Goal: Information Seeking & Learning: Learn about a topic

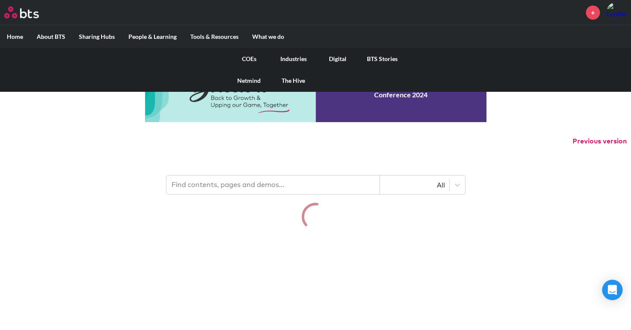
click at [255, 56] on link "COEs" at bounding box center [249, 59] width 44 height 22
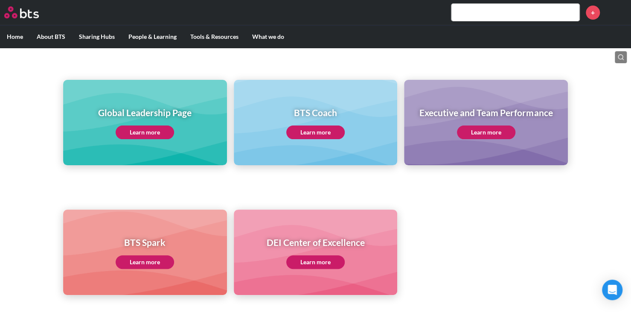
scroll to position [69, 0]
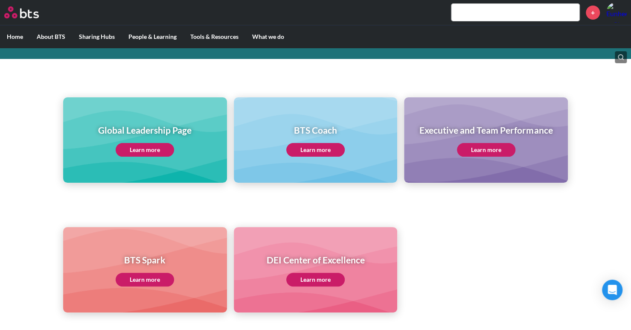
click at [131, 145] on link "Learn more" at bounding box center [145, 150] width 58 height 14
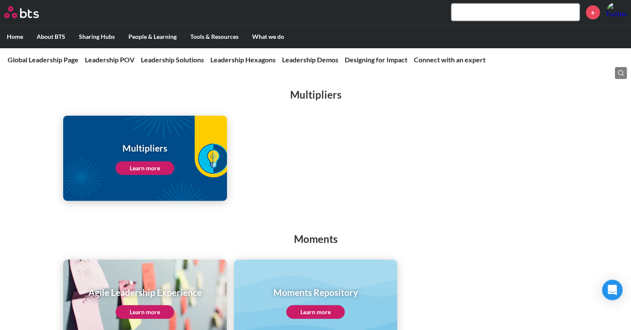
scroll to position [1152, 0]
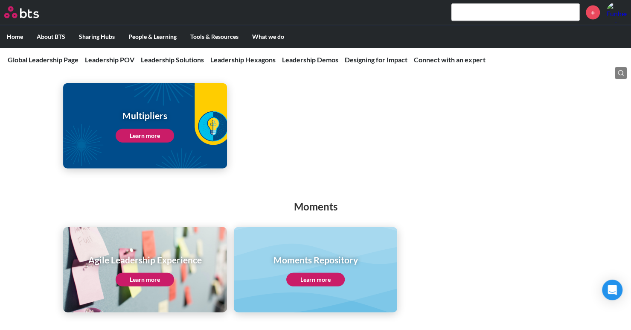
click at [166, 111] on h1 "Multipliers" at bounding box center [145, 115] width 58 height 12
click at [156, 129] on link "Learn more" at bounding box center [145, 136] width 58 height 14
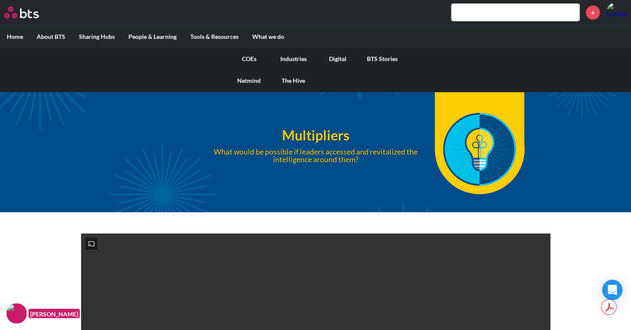
click at [253, 59] on link "COEs" at bounding box center [249, 59] width 44 height 22
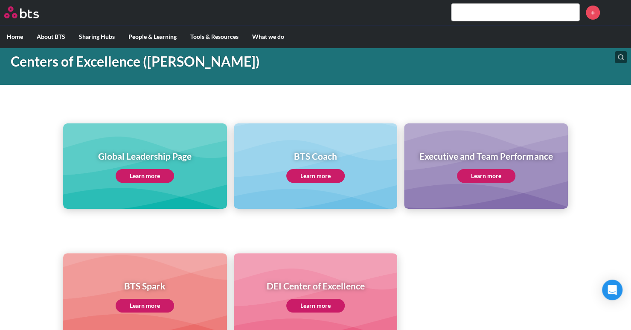
scroll to position [85, 0]
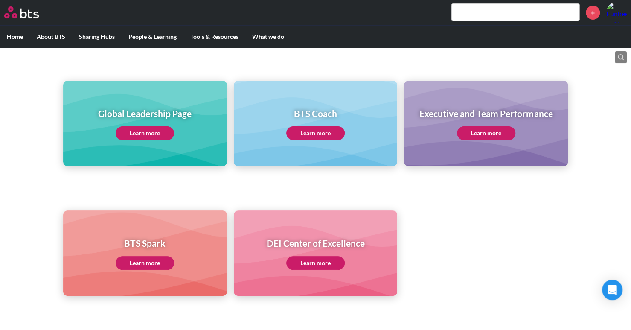
click at [152, 131] on link "Learn more" at bounding box center [145, 133] width 58 height 14
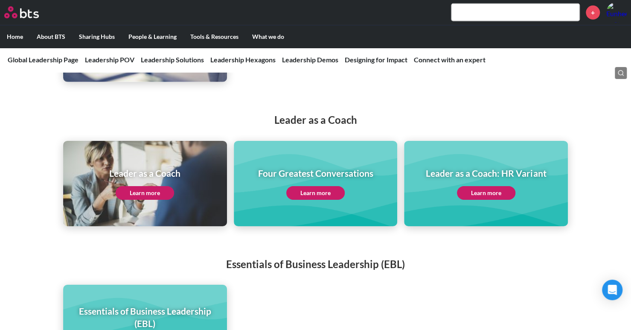
scroll to position [1621, 0]
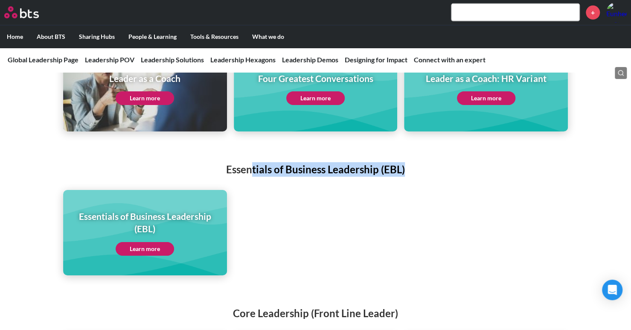
drag, startPoint x: 254, startPoint y: 159, endPoint x: 429, endPoint y: 163, distance: 174.5
click at [429, 163] on h2 "Essentials of Business Leadership (EBL)" at bounding box center [315, 169] width 631 height 15
click at [364, 162] on h2 "Essentials of Business Leadership (EBL)" at bounding box center [315, 169] width 631 height 15
drag, startPoint x: 385, startPoint y: 160, endPoint x: 400, endPoint y: 162, distance: 15.1
click at [400, 162] on h2 "Essentials of Business Leadership (EBL)" at bounding box center [315, 169] width 631 height 15
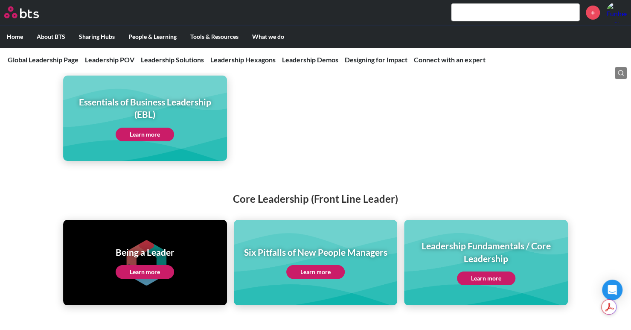
scroll to position [1749, 0]
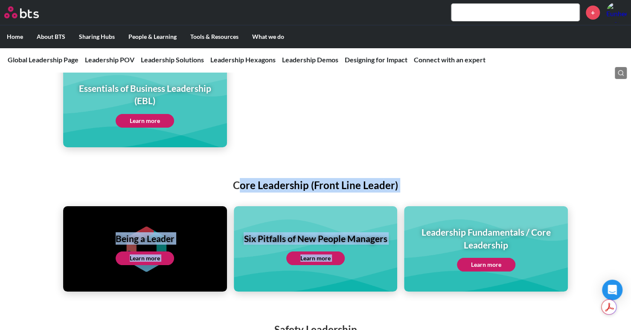
drag, startPoint x: 239, startPoint y: 180, endPoint x: 424, endPoint y: 183, distance: 185.1
click at [424, 183] on div "Core Leadership (Front Line Leader) Being a Leader Learn more Six Pitfalls of N…" at bounding box center [315, 226] width 631 height 131
click at [305, 178] on h2 "Core Leadership (Front Line Leader)" at bounding box center [315, 185] width 631 height 15
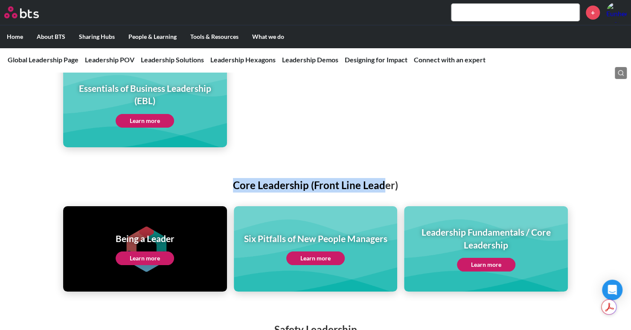
drag, startPoint x: 230, startPoint y: 174, endPoint x: 383, endPoint y: 174, distance: 153.1
click at [383, 178] on h2 "Core Leadership (Front Line Leader)" at bounding box center [315, 185] width 631 height 15
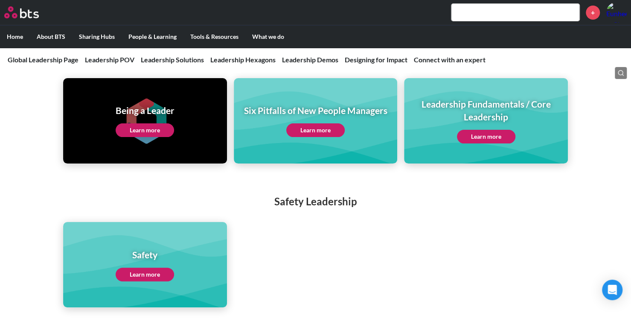
scroll to position [1919, 0]
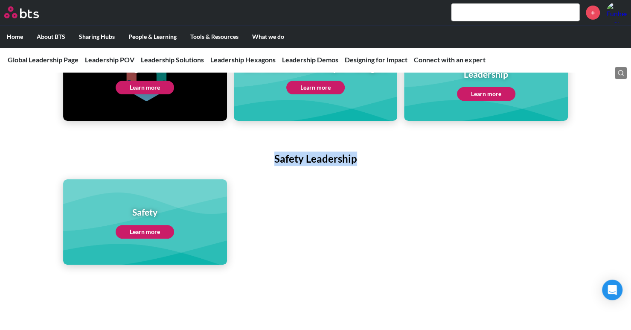
drag, startPoint x: 273, startPoint y: 151, endPoint x: 386, endPoint y: 155, distance: 113.1
click at [386, 155] on h2 "Safety Leadership" at bounding box center [315, 158] width 631 height 15
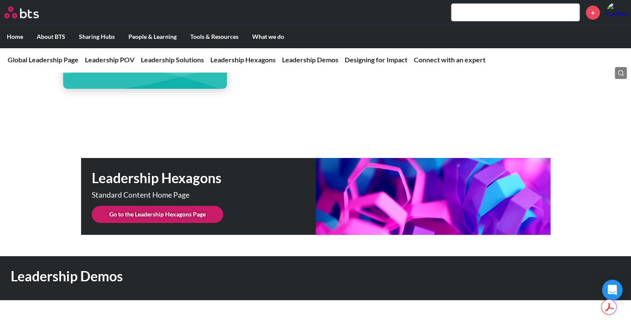
scroll to position [2090, 0]
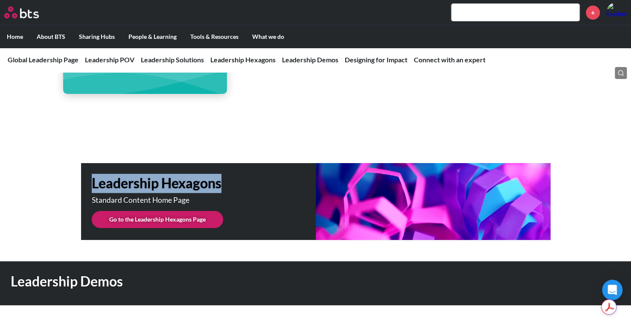
drag, startPoint x: 90, startPoint y: 175, endPoint x: 225, endPoint y: 177, distance: 134.4
click at [225, 177] on div "Leadership Hexagons Standard Content Home Page Go to the Leadership Hexagons Pa…" at bounding box center [315, 201] width 469 height 77
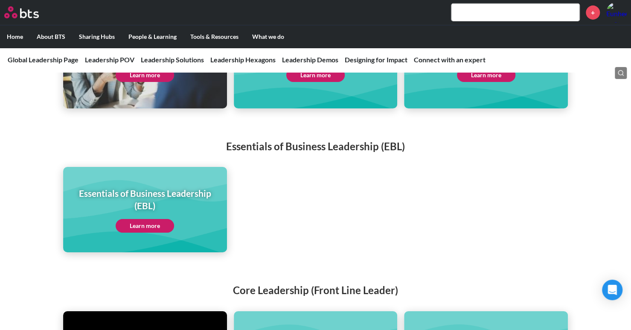
scroll to position [1663, 0]
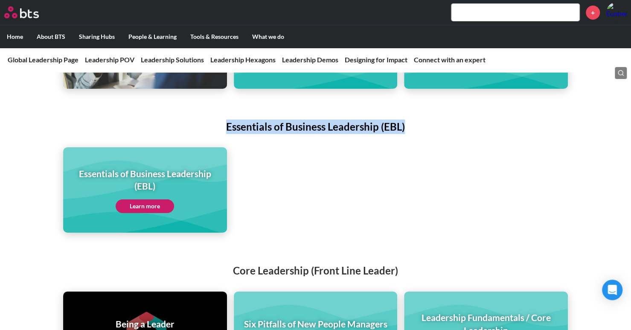
drag, startPoint x: 214, startPoint y: 123, endPoint x: 414, endPoint y: 124, distance: 200.0
click at [414, 124] on h2 "Essentials of Business Leadership (EBL)" at bounding box center [315, 126] width 631 height 15
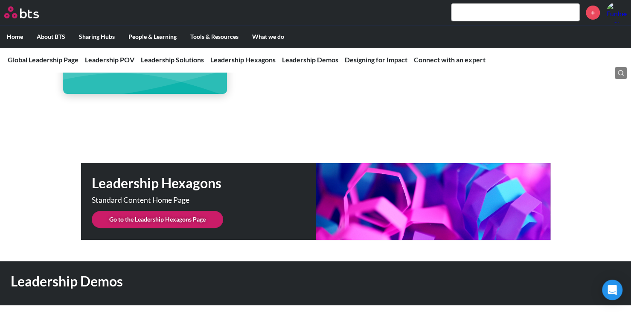
scroll to position [2090, 0]
click at [132, 181] on h1 "Leadership Hexagons" at bounding box center [204, 183] width 224 height 19
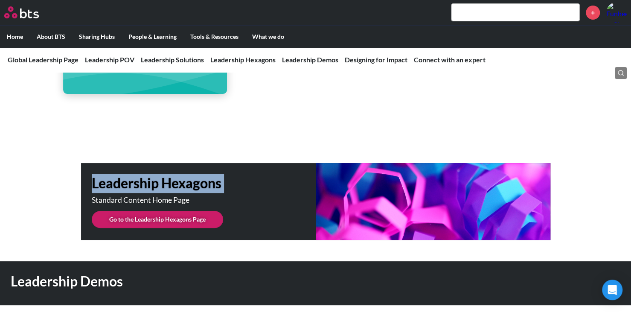
click at [132, 181] on h1 "Leadership Hexagons" at bounding box center [204, 183] width 224 height 19
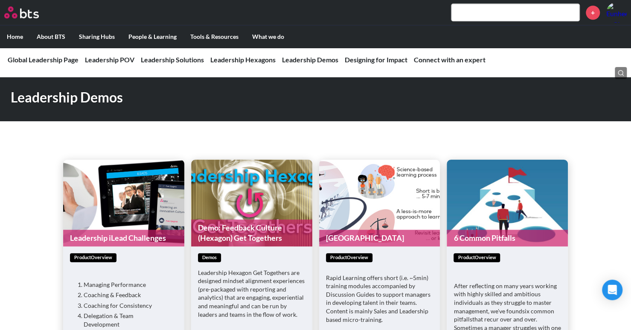
scroll to position [2260, 0]
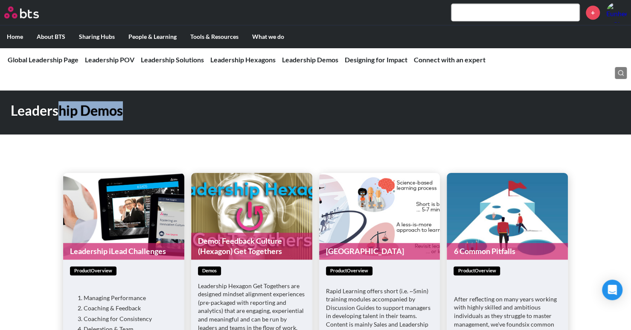
drag, startPoint x: 60, startPoint y: 106, endPoint x: 174, endPoint y: 108, distance: 114.3
click at [174, 108] on h1 "Leadership Demos" at bounding box center [224, 110] width 426 height 19
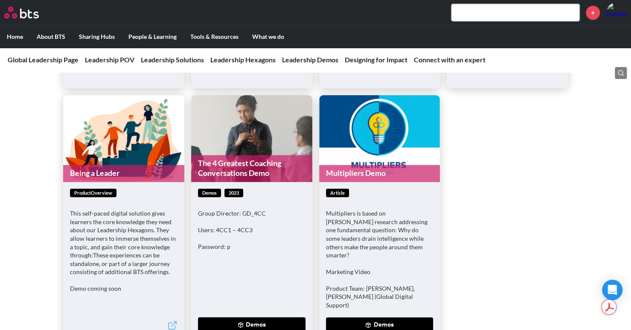
scroll to position [2687, 0]
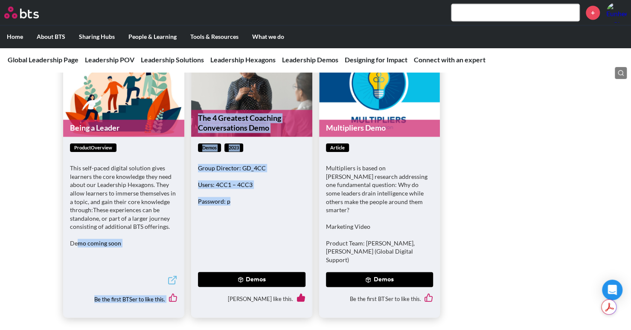
drag, startPoint x: 79, startPoint y: 237, endPoint x: 193, endPoint y: 234, distance: 113.5
click at [193, 234] on ul "Leadership iLead Challenges productOverview Managing Performance Coaching & Fee…" at bounding box center [315, 31] width 505 height 571
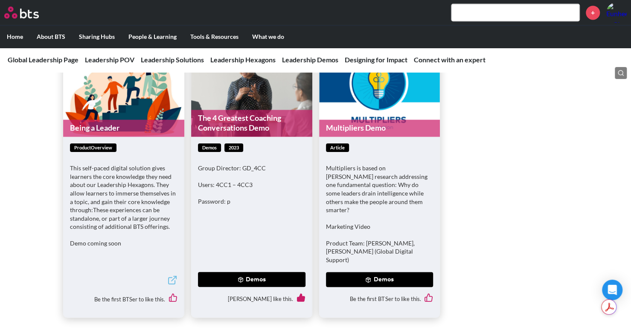
click at [93, 194] on p "This self-paced digital solution gives learners the core knowledge they need ab…" at bounding box center [123, 196] width 107 height 67
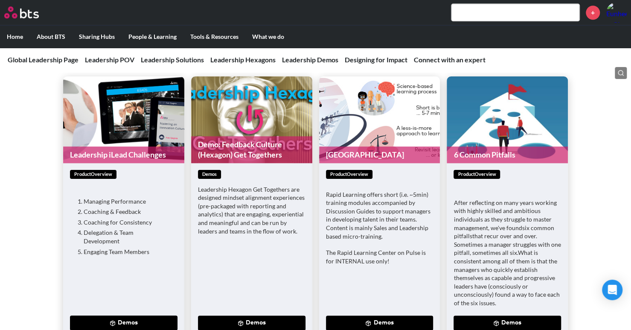
scroll to position [2346, 0]
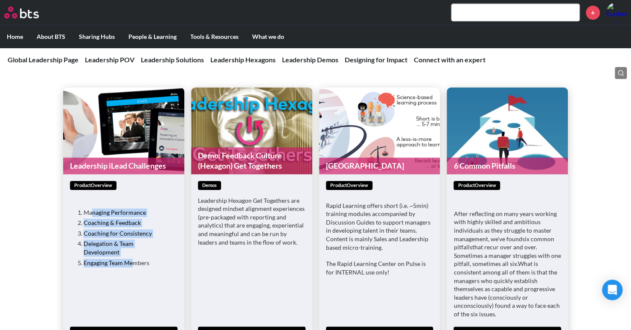
drag, startPoint x: 132, startPoint y: 213, endPoint x: 134, endPoint y: 244, distance: 31.2
click at [134, 244] on div "Managing Performance Coaching & Feedback Coaching for Consistency Delegation & …" at bounding box center [123, 237] width 107 height 73
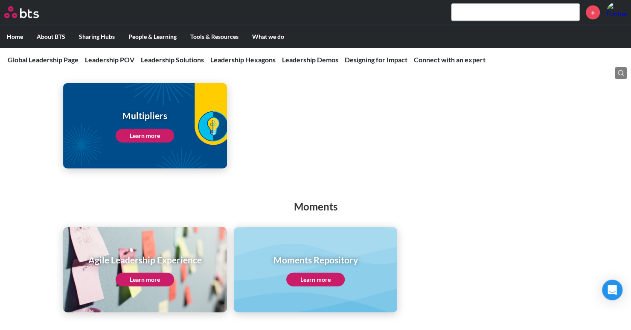
scroll to position [1109, 0]
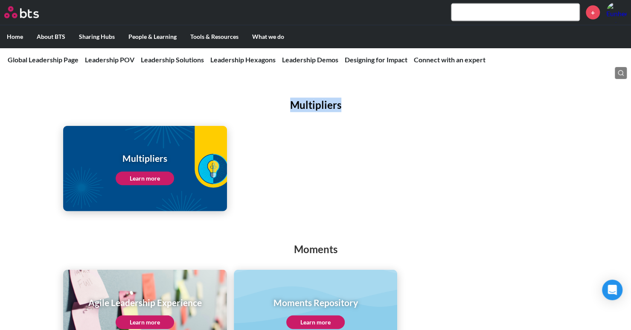
drag, startPoint x: 295, startPoint y: 98, endPoint x: 394, endPoint y: 99, distance: 99.4
click at [394, 99] on h2 "Multipliers" at bounding box center [315, 105] width 631 height 15
click at [161, 152] on h1 "Multipliers" at bounding box center [145, 158] width 58 height 12
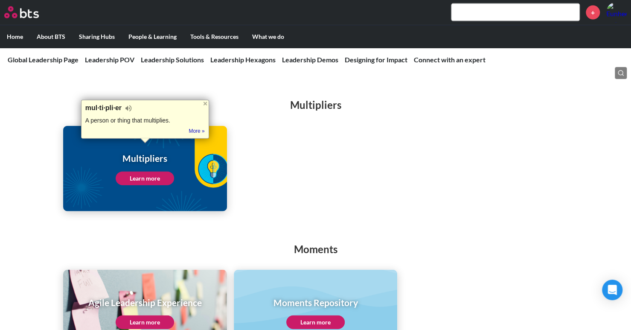
click at [387, 101] on h2 "Multipliers" at bounding box center [315, 105] width 631 height 15
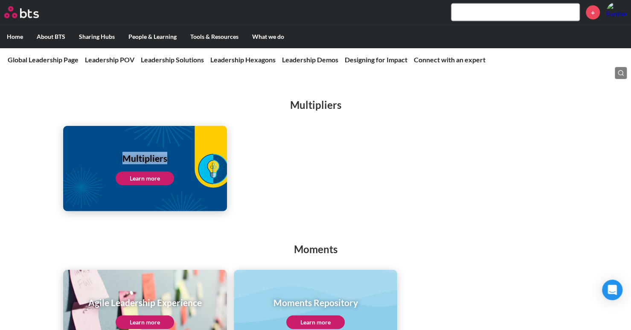
drag, startPoint x: 113, startPoint y: 145, endPoint x: 189, endPoint y: 144, distance: 76.3
click at [189, 144] on div "Multipliers Learn more" at bounding box center [145, 168] width 164 height 85
click at [145, 153] on h1 "Multipliers" at bounding box center [145, 158] width 58 height 12
click at [158, 152] on h1 "Multipliers" at bounding box center [145, 158] width 58 height 12
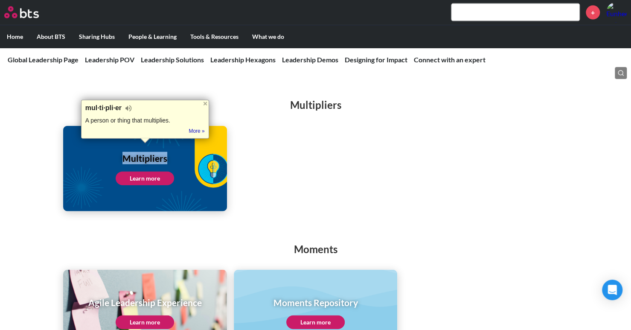
click at [151, 171] on link "Learn more" at bounding box center [145, 178] width 58 height 14
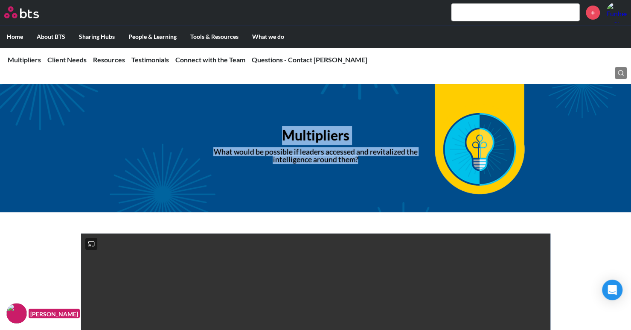
drag, startPoint x: 270, startPoint y: 132, endPoint x: 358, endPoint y: 168, distance: 94.7
click at [357, 166] on div "Multipliers What would be possible if leaders accessed and revitalized the inte…" at bounding box center [315, 148] width 290 height 44
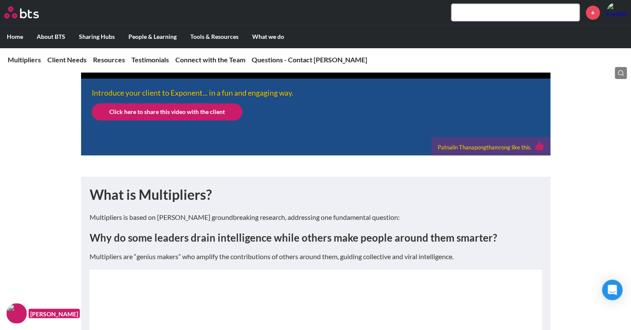
scroll to position [384, 0]
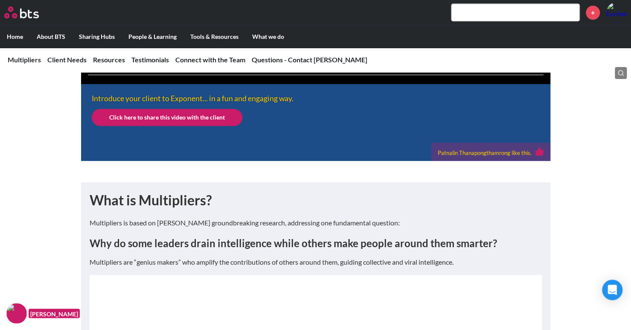
drag, startPoint x: 94, startPoint y: 236, endPoint x: 481, endPoint y: 291, distance: 390.7
click at [481, 267] on p "Multipliers are “genius makers” who amplify the contributions of others around …" at bounding box center [316, 261] width 452 height 9
drag, startPoint x: 475, startPoint y: 294, endPoint x: 92, endPoint y: 228, distance: 388.6
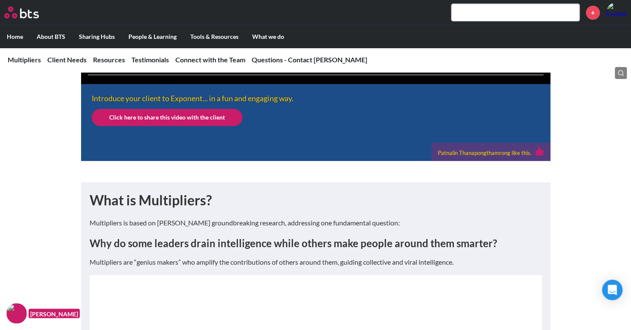
click at [122, 210] on h1 "What is Multipliers?" at bounding box center [316, 200] width 452 height 19
click at [96, 210] on h1 "What is Multipliers?" at bounding box center [316, 200] width 452 height 19
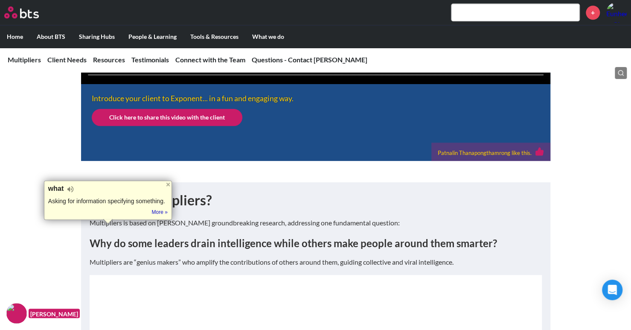
click at [142, 210] on h1 "What is Multipliers?" at bounding box center [316, 200] width 452 height 19
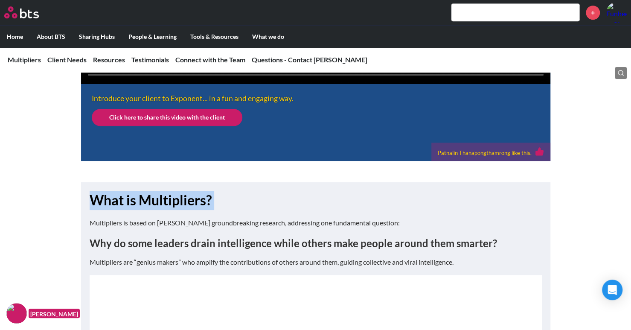
click at [142, 210] on h1 "What is Multipliers?" at bounding box center [316, 200] width 452 height 19
click at [114, 210] on h1 "What is Multipliers?" at bounding box center [316, 200] width 452 height 19
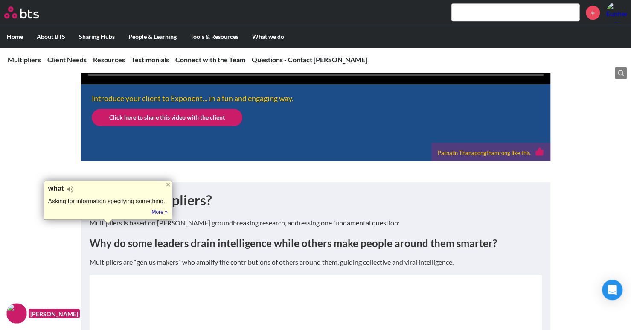
click at [129, 210] on h1 "What is Multipliers?" at bounding box center [316, 200] width 452 height 19
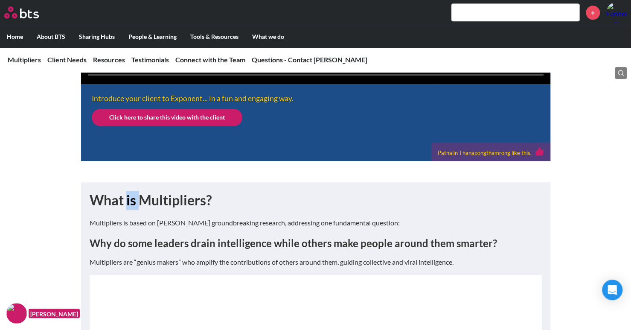
click at [129, 210] on h1 "What is Multipliers?" at bounding box center [316, 200] width 452 height 19
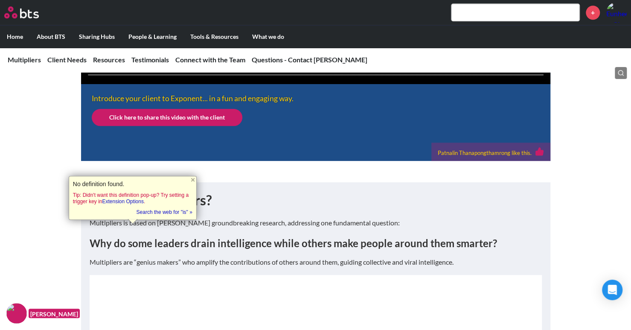
click at [161, 210] on h1 "What is Multipliers?" at bounding box center [316, 200] width 452 height 19
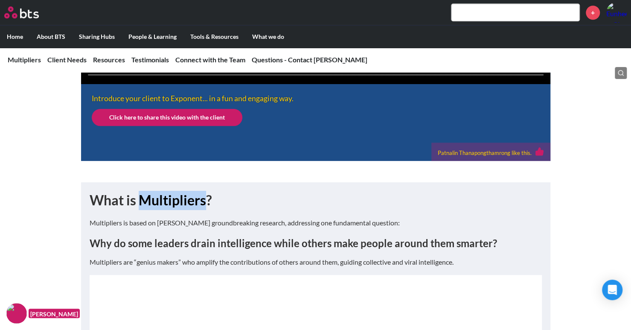
click at [161, 210] on h1 "What is Multipliers?" at bounding box center [316, 200] width 452 height 19
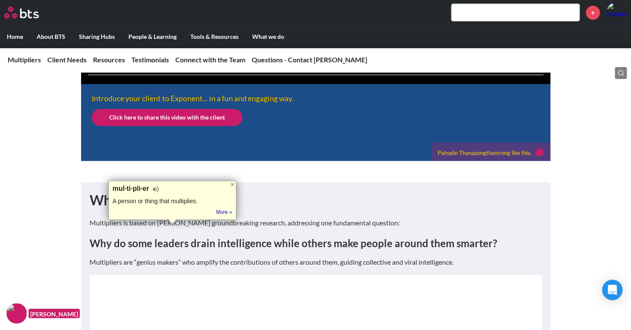
click at [185, 210] on h1 "What is Multipliers?" at bounding box center [316, 200] width 452 height 19
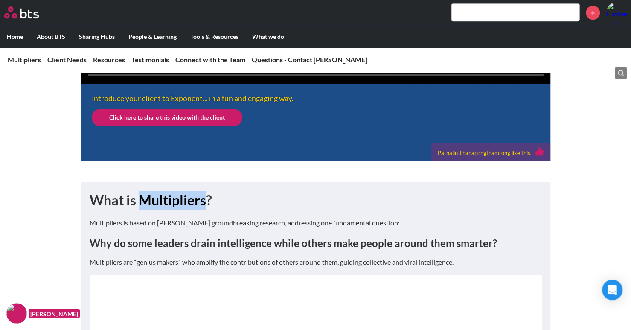
click at [185, 210] on h1 "What is Multipliers?" at bounding box center [316, 200] width 452 height 19
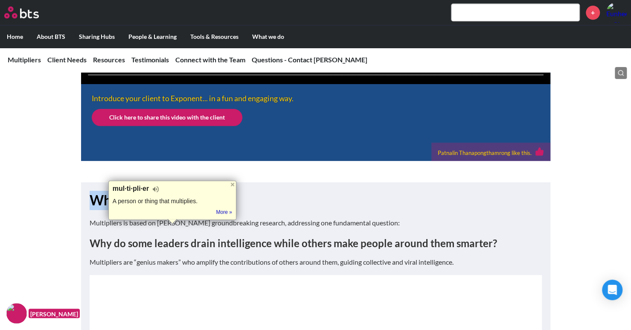
click at [185, 210] on h1 "What is Multipliers?" at bounding box center [316, 200] width 452 height 19
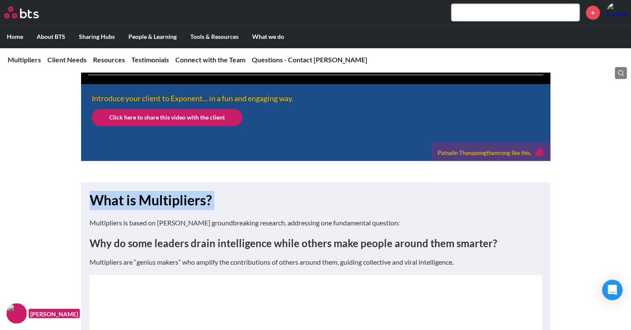
click at [183, 210] on h1 "What is Multipliers?" at bounding box center [316, 200] width 452 height 19
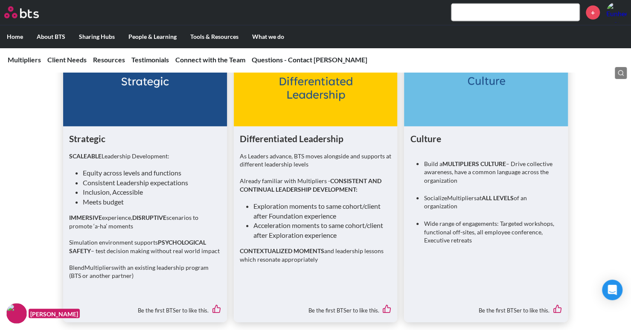
scroll to position [1493, 0]
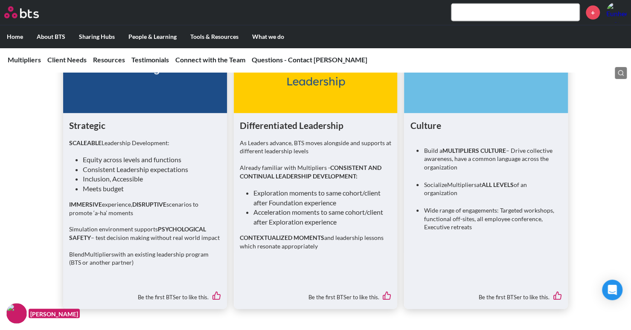
click at [297, 131] on h1 "Differentiated Leadership" at bounding box center [316, 125] width 152 height 12
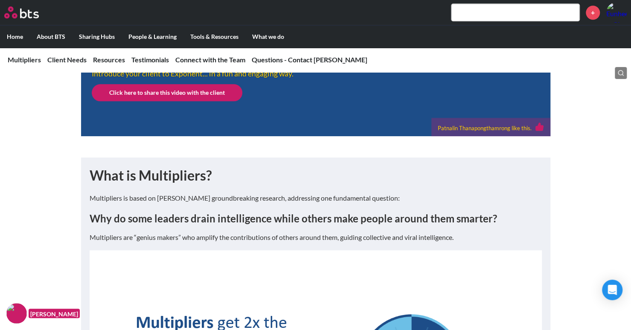
scroll to position [458, 0]
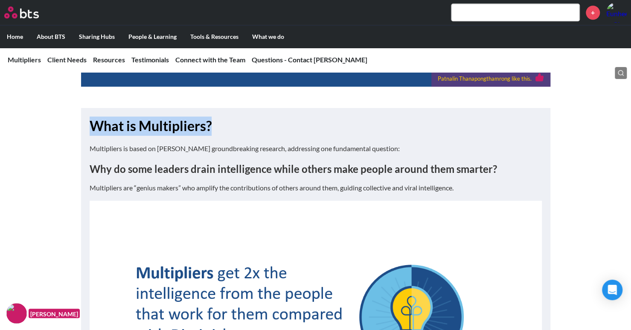
drag, startPoint x: 96, startPoint y: 158, endPoint x: 228, endPoint y: 155, distance: 132.3
click at [228, 136] on h1 "What is Multipliers?" at bounding box center [316, 125] width 452 height 19
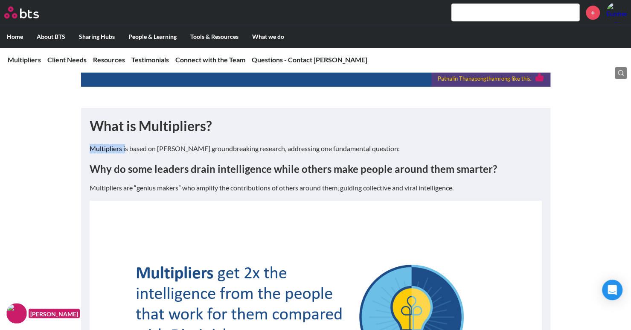
drag, startPoint x: 90, startPoint y: 179, endPoint x: 125, endPoint y: 180, distance: 35.0
click at [125, 153] on p "Multipliers is based on Liz Wiseman’s groundbreaking research, addressing one f…" at bounding box center [316, 148] width 452 height 9
drag, startPoint x: 136, startPoint y: 180, endPoint x: 171, endPoint y: 180, distance: 35.0
click at [171, 153] on p "Multipliers is based on Liz Wiseman’s groundbreaking research, addressing one f…" at bounding box center [316, 148] width 452 height 9
click at [187, 153] on p "Multipliers is based on Liz Wiseman’s groundbreaking research, addressing one f…" at bounding box center [316, 148] width 452 height 9
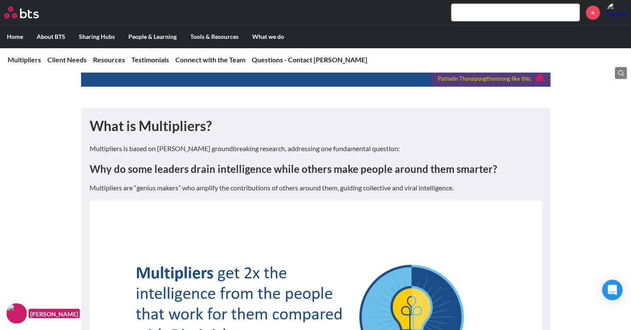
drag, startPoint x: 204, startPoint y: 180, endPoint x: 406, endPoint y: 183, distance: 202.6
click at [406, 153] on p "Multipliers is based on Liz Wiseman’s groundbreaking research, addressing one f…" at bounding box center [316, 148] width 452 height 9
click at [317, 153] on p "Multipliers is based on Liz Wiseman’s groundbreaking research, addressing one f…" at bounding box center [316, 148] width 452 height 9
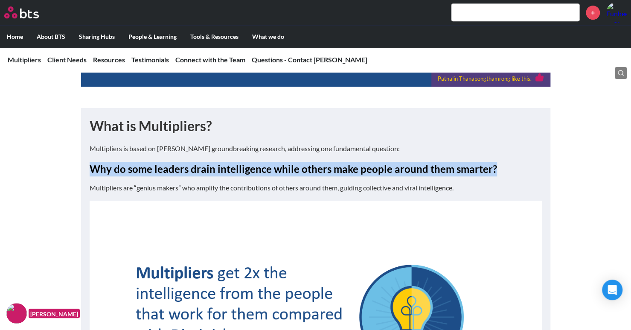
drag, startPoint x: 88, startPoint y: 199, endPoint x: 504, endPoint y: 203, distance: 416.3
click at [504, 203] on div "What is Multipliers? Multipliers is based on Liz Wiseman’s groundbreaking resea…" at bounding box center [315, 336] width 469 height 456
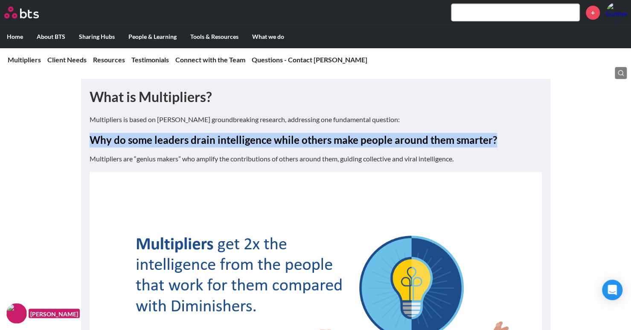
scroll to position [501, 0]
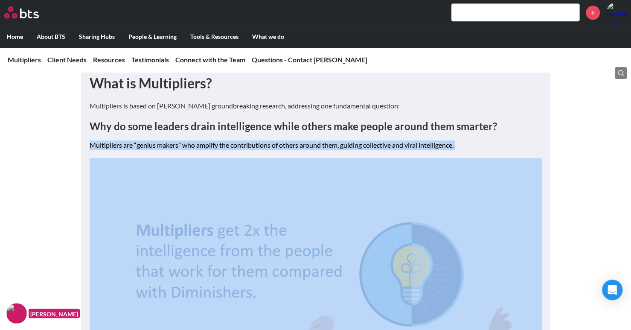
drag, startPoint x: 90, startPoint y: 177, endPoint x: 472, endPoint y: 185, distance: 382.2
click at [472, 185] on div "Multipliers is based on Liz Wiseman’s groundbreaking research, addressing one f…" at bounding box center [316, 290] width 452 height 379
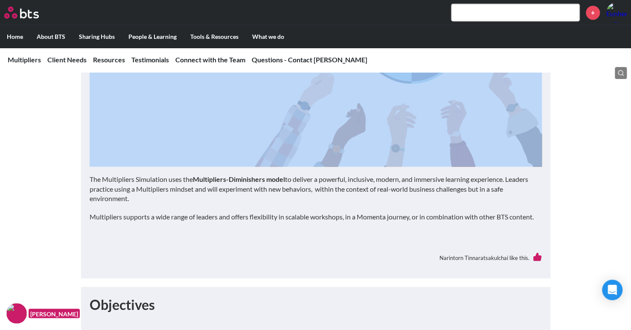
scroll to position [757, 0]
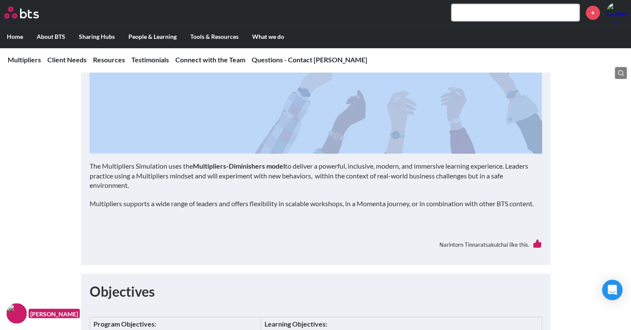
drag, startPoint x: 154, startPoint y: 196, endPoint x: 322, endPoint y: 217, distance: 169.3
click at [320, 190] on p "The Multipliers Simulation uses the Multipliers-Diminishers model to deliver a …" at bounding box center [316, 175] width 452 height 29
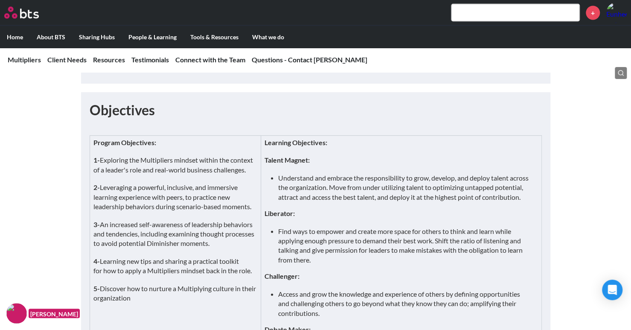
scroll to position [970, 0]
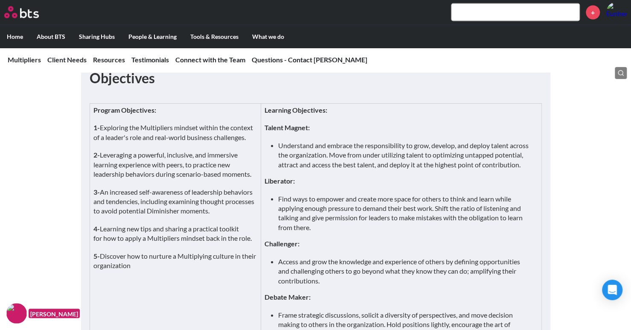
drag, startPoint x: 144, startPoint y: 146, endPoint x: 161, endPoint y: 297, distance: 151.5
click at [161, 297] on td "Program Objectives: 1- Exploring the Multipliers mindset within the context of …" at bounding box center [175, 251] width 171 height 297
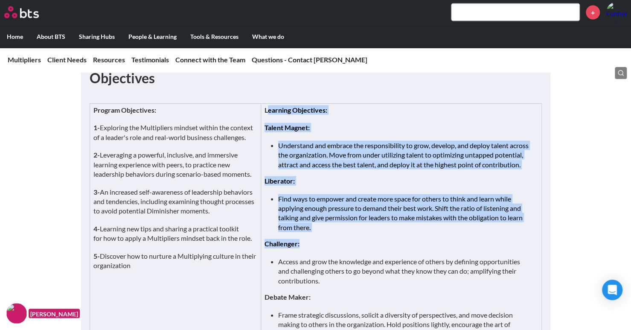
drag, startPoint x: 267, startPoint y: 146, endPoint x: 347, endPoint y: 287, distance: 161.8
click at [347, 287] on td "Learning Objectives: Talent Magnet: Understand and embrace the responsibility t…" at bounding box center [401, 251] width 280 height 297
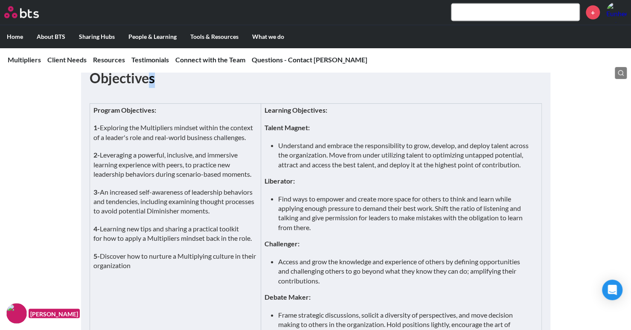
drag, startPoint x: 208, startPoint y: 117, endPoint x: 218, endPoint y: 119, distance: 9.5
click at [218, 88] on h1 "Objectives" at bounding box center [316, 78] width 452 height 19
click at [113, 88] on h1 "Objectives" at bounding box center [316, 78] width 452 height 19
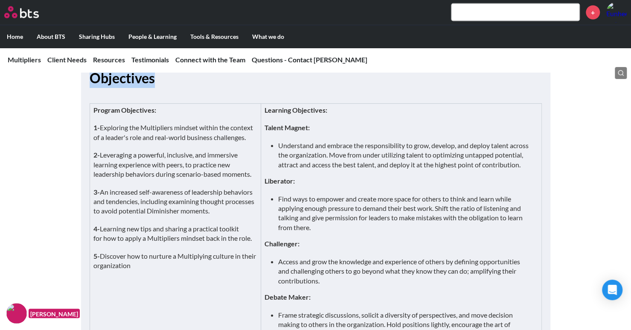
click at [110, 88] on h1 "Objectives" at bounding box center [316, 78] width 452 height 19
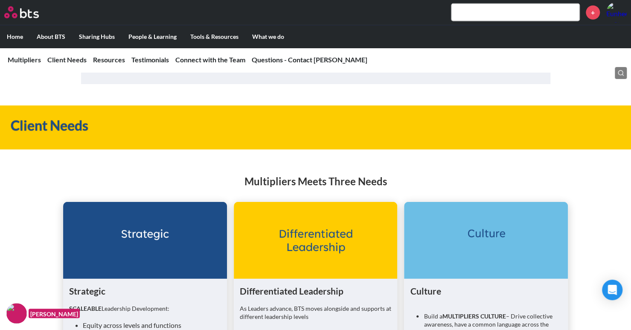
scroll to position [1396, 0]
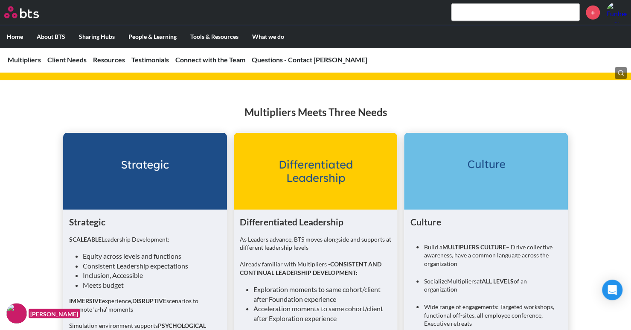
drag, startPoint x: 21, startPoint y: 98, endPoint x: 123, endPoint y: 96, distance: 101.5
click at [123, 66] on h1 "Client Needs" at bounding box center [224, 56] width 426 height 19
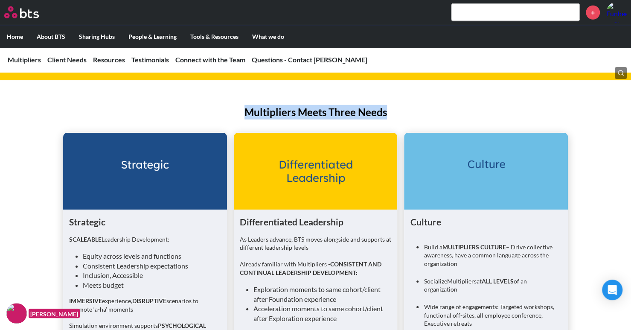
drag, startPoint x: 221, startPoint y: 155, endPoint x: 488, endPoint y: 154, distance: 267.4
click at [488, 119] on h2 "Multipliers Meets Three Needs" at bounding box center [315, 112] width 631 height 15
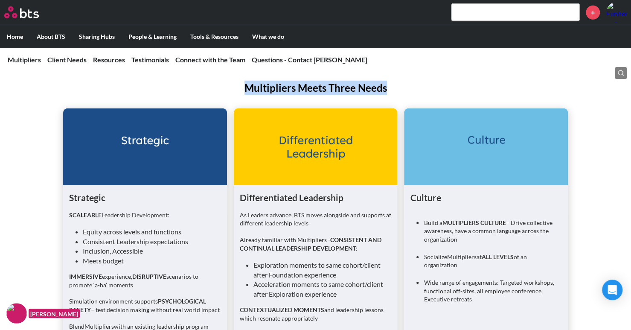
scroll to position [1439, 0]
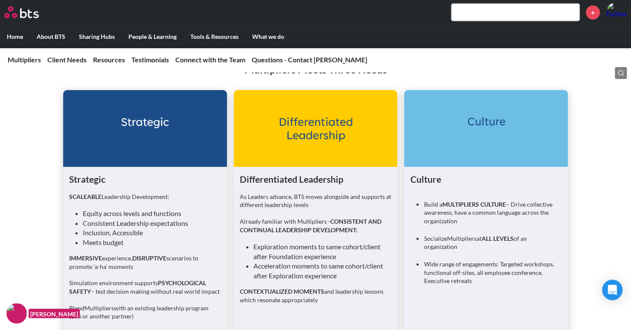
drag, startPoint x: 171, startPoint y: 162, endPoint x: 188, endPoint y: 162, distance: 16.2
click at [188, 162] on figure at bounding box center [145, 128] width 164 height 77
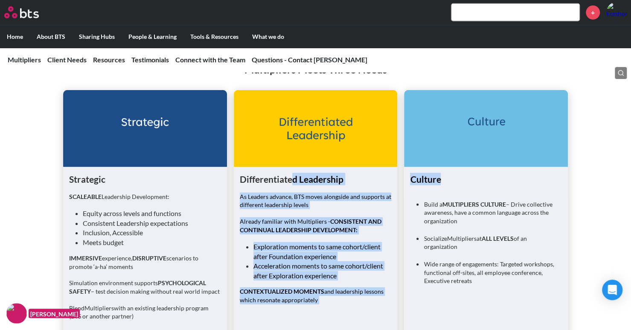
drag, startPoint x: 304, startPoint y: 215, endPoint x: 508, endPoint y: 220, distance: 203.9
click at [508, 220] on ul "Strategic SCALEABLE Leadership Development: Equity across levels and functions …" at bounding box center [315, 226] width 505 height 272
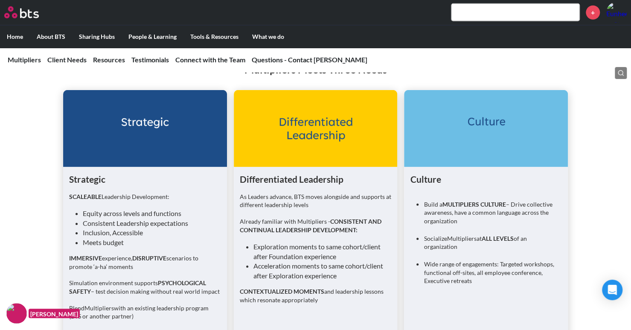
drag, startPoint x: 116, startPoint y: 233, endPoint x: 74, endPoint y: 231, distance: 41.9
click at [114, 233] on div "Strategic SCALEABLE Leadership Development: Equity across levels and functions …" at bounding box center [145, 253] width 152 height 161
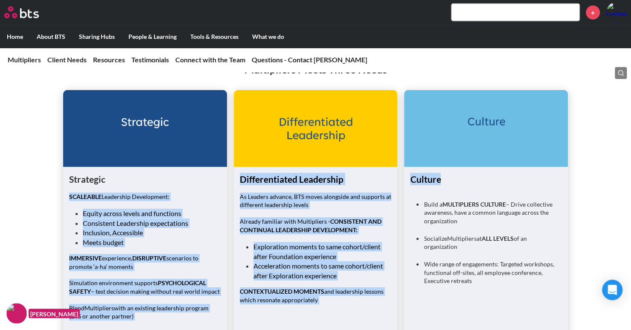
drag, startPoint x: 59, startPoint y: 228, endPoint x: 531, endPoint y: 222, distance: 471.7
click at [531, 222] on div "Multipliers Meets Three Needs Strategic SCALEABLE Leadership Development: Equit…" at bounding box center [315, 203] width 631 height 317
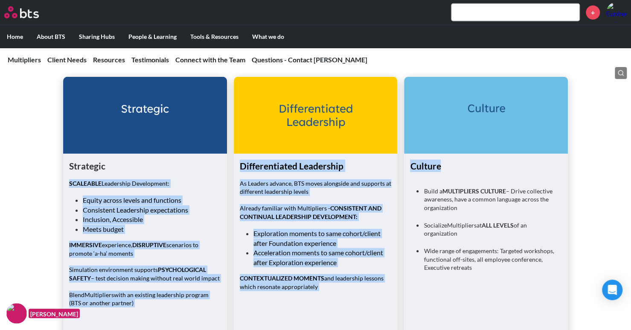
scroll to position [1524, 0]
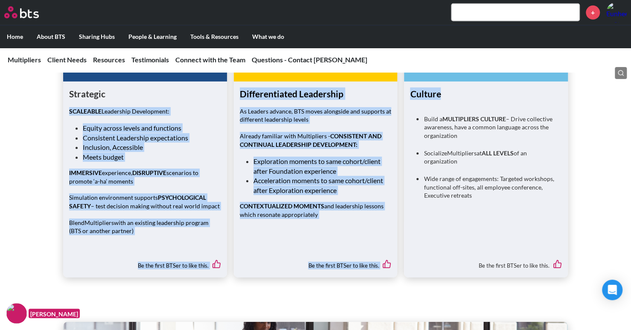
click at [83, 133] on li "Equity across levels and functions" at bounding box center [148, 127] width 131 height 9
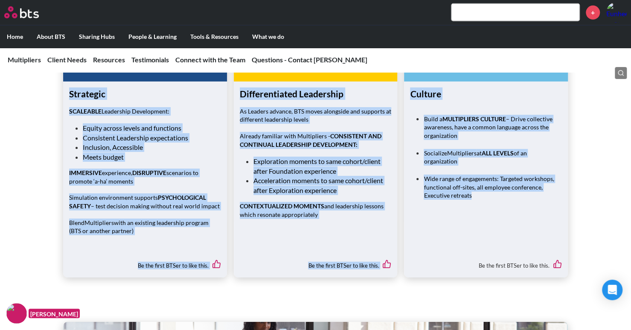
drag, startPoint x: 69, startPoint y: 139, endPoint x: 531, endPoint y: 244, distance: 474.3
click at [531, 244] on ul "Strategic SCALEABLE Leadership Development: Equity across levels and functions …" at bounding box center [315, 141] width 505 height 272
click at [512, 208] on div "Build a MULTIPLIERS CULTURE – Drive collective awareness, have a common languag…" at bounding box center [486, 157] width 152 height 101
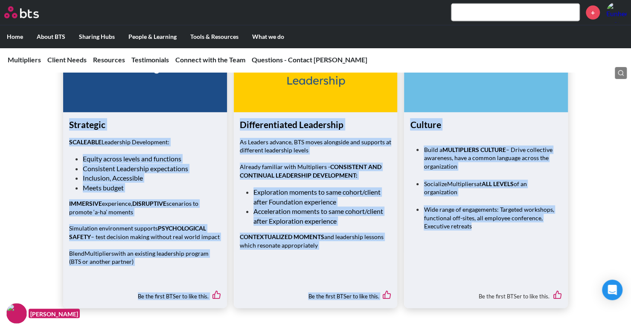
scroll to position [1482, 0]
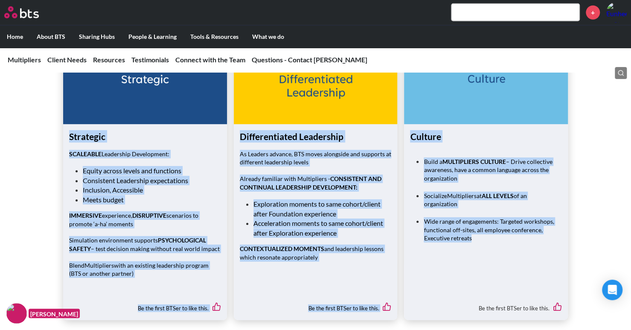
drag, startPoint x: 480, startPoint y: 241, endPoint x: 47, endPoint y: 139, distance: 445.2
click at [47, 139] on div "Multipliers Meets Three Needs Strategic SCALEABLE Leadership Development: Equit…" at bounding box center [315, 161] width 631 height 317
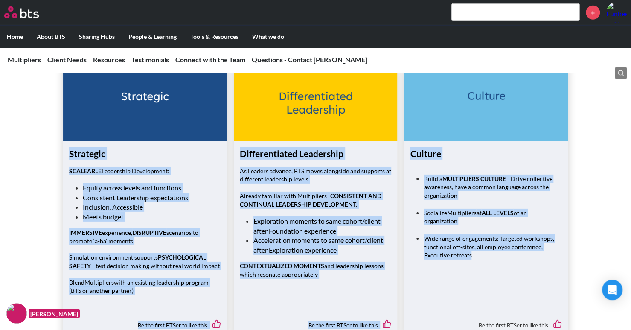
scroll to position [1439, 0]
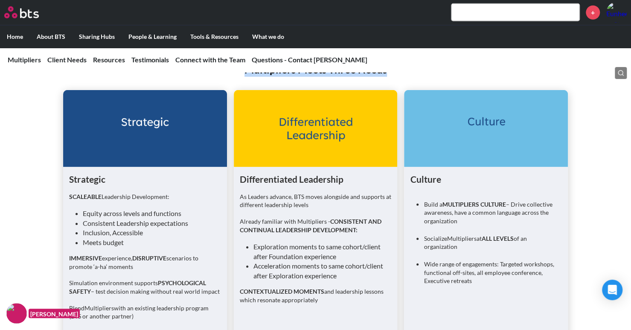
drag, startPoint x: 220, startPoint y: 110, endPoint x: 418, endPoint y: 110, distance: 198.3
click at [418, 77] on h2 "Multipliers Meets Three Needs" at bounding box center [315, 69] width 631 height 15
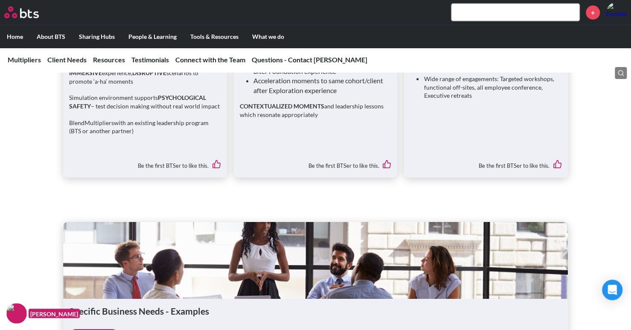
scroll to position [1738, 0]
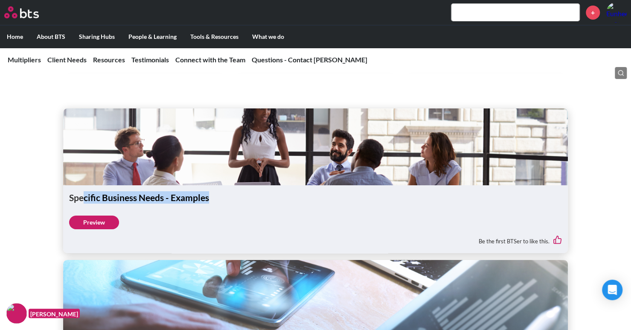
drag, startPoint x: 83, startPoint y: 238, endPoint x: 247, endPoint y: 237, distance: 163.8
click at [247, 203] on h1 "Specific Business Needs - Examples" at bounding box center [315, 197] width 493 height 12
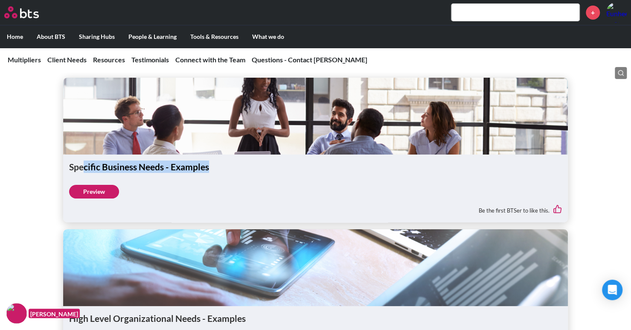
scroll to position [1780, 0]
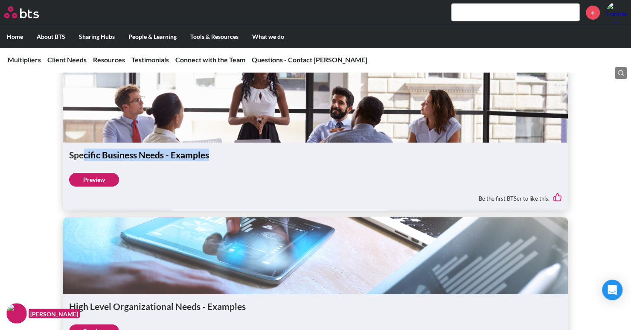
click at [112, 161] on h1 "Specific Business Needs - Examples" at bounding box center [315, 154] width 493 height 12
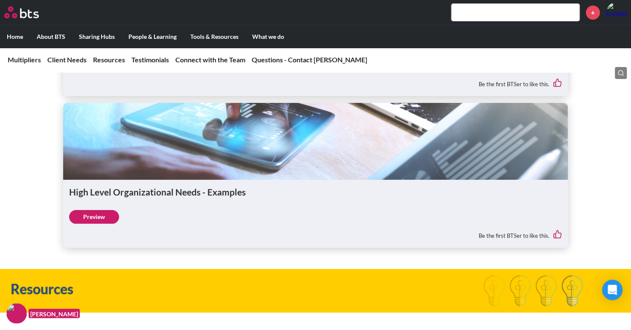
scroll to position [1908, 0]
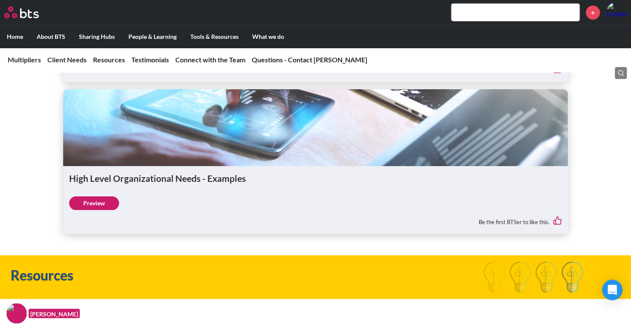
click at [107, 184] on h1 "High Level Organizational Needs - Examples" at bounding box center [315, 178] width 493 height 12
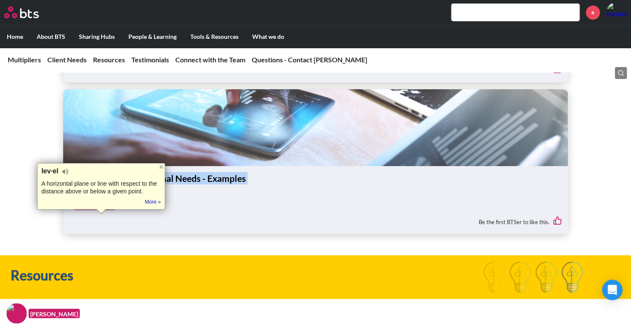
click at [107, 184] on h1 "High Level Organizational Needs - Examples" at bounding box center [315, 178] width 493 height 12
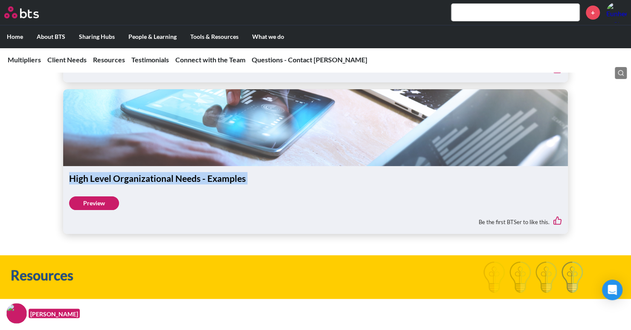
click at [77, 184] on h1 "High Level Organizational Needs - Examples" at bounding box center [315, 178] width 493 height 12
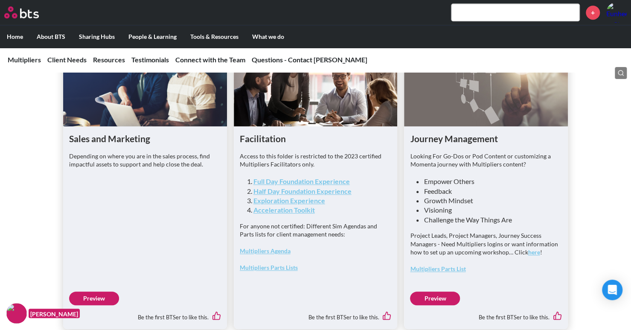
scroll to position [2249, 0]
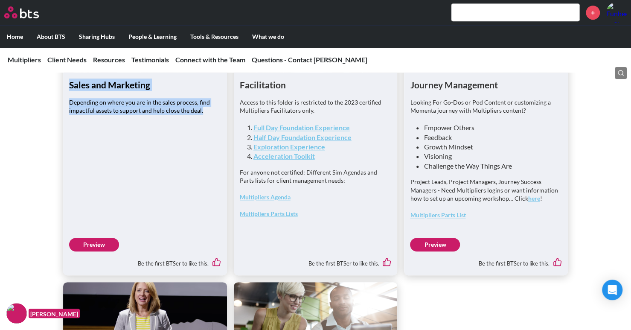
drag, startPoint x: 65, startPoint y: 123, endPoint x: 204, endPoint y: 165, distance: 145.1
click at [204, 165] on div "Sales and Marketing Depending on where you are in the sales process, find impac…" at bounding box center [145, 174] width 164 height 202
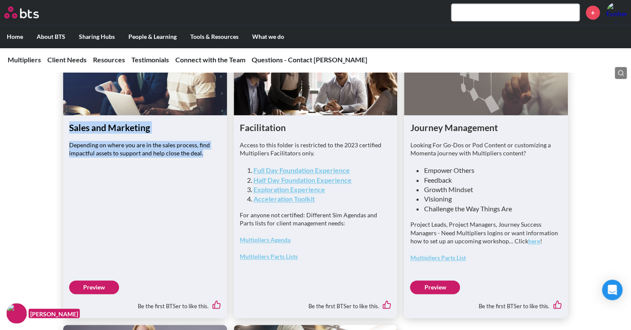
scroll to position [2292, 0]
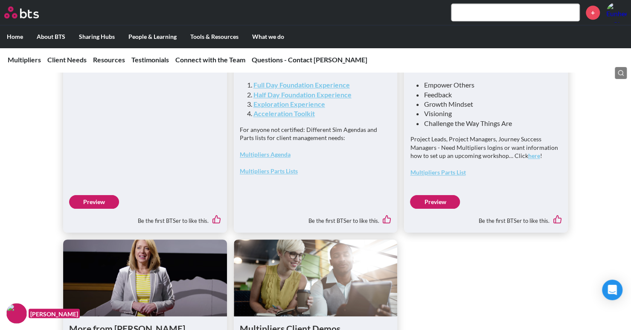
click at [129, 72] on p "Depending on where you are in the sales process, find impactful assets to suppo…" at bounding box center [145, 63] width 152 height 17
click at [121, 72] on p "Depending on where you are in the sales process, find impactful assets to suppo…" at bounding box center [145, 63] width 152 height 17
click at [124, 72] on p "Depending on where you are in the sales process, find impactful assets to suppo…" at bounding box center [145, 63] width 152 height 17
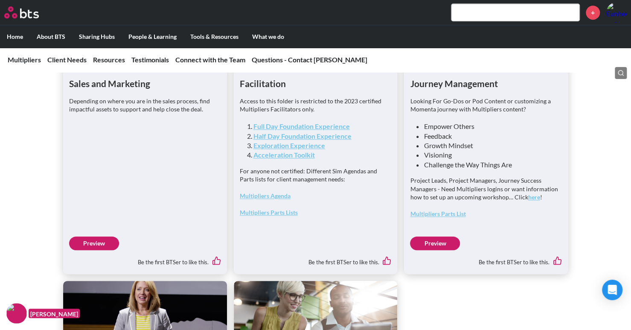
scroll to position [2207, 0]
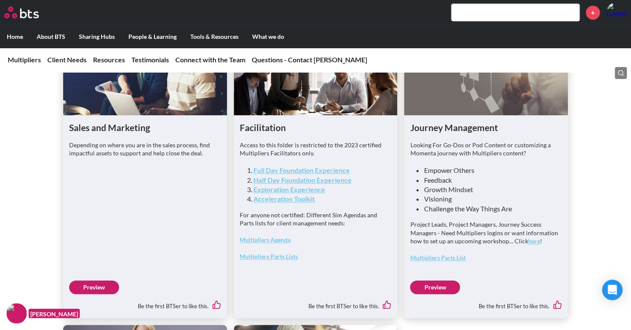
click at [251, 133] on h1 "Facilitation" at bounding box center [316, 127] width 152 height 12
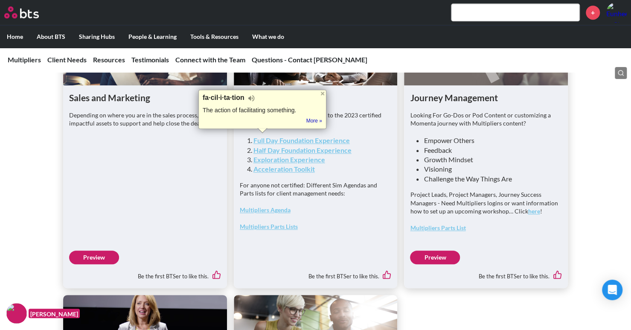
scroll to position [2249, 0]
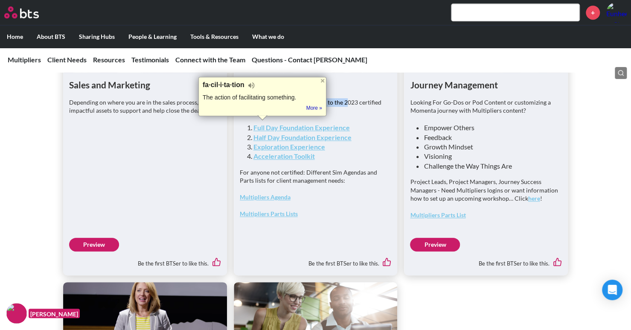
drag, startPoint x: 260, startPoint y: 145, endPoint x: 346, endPoint y: 141, distance: 85.8
click at [346, 115] on p "Access to this folder is restricted to the 2023 certified Multipliers Facilitat…" at bounding box center [316, 106] width 152 height 17
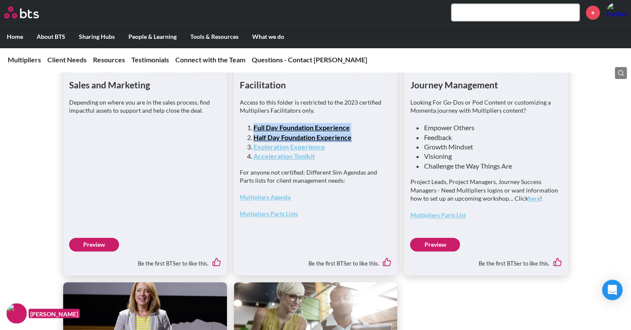
drag, startPoint x: 241, startPoint y: 169, endPoint x: 361, endPoint y: 179, distance: 120.2
click at [361, 179] on div "Access to this folder is restricted to the 2023 certified Multipliers Facilitat…" at bounding box center [316, 162] width 152 height 128
drag, startPoint x: 352, startPoint y: 183, endPoint x: 249, endPoint y: 169, distance: 103.7
click at [253, 161] on ol "Full Day Foundation Experience Half Day Foundation Experience Exploration Exper…" at bounding box center [318, 142] width 131 height 38
drag, startPoint x: 366, startPoint y: 175, endPoint x: 361, endPoint y: 180, distance: 6.0
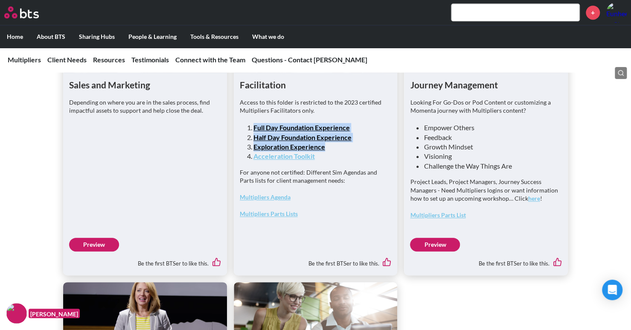
click at [366, 142] on li "Half Day Foundation Experience" at bounding box center [318, 137] width 131 height 9
click at [362, 142] on li "Half Day Foundation Experience" at bounding box center [318, 137] width 131 height 9
drag, startPoint x: 356, startPoint y: 180, endPoint x: 253, endPoint y: 167, distance: 104.0
click at [253, 161] on ol "Full Day Foundation Experience Half Day Foundation Experience Exploration Exper…" at bounding box center [318, 142] width 131 height 38
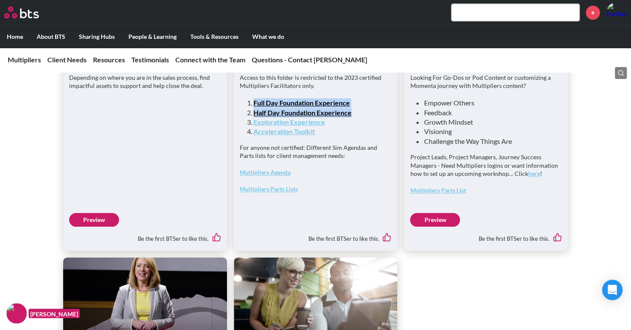
scroll to position [2292, 0]
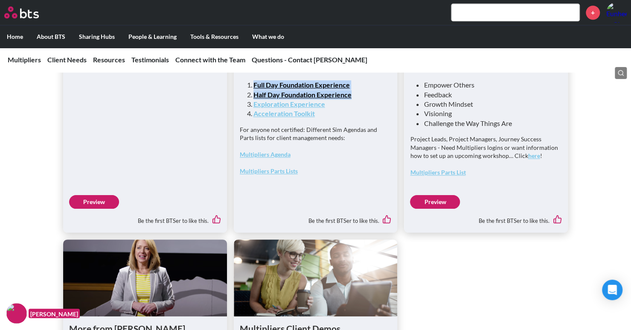
click at [352, 90] on li "Full Day Foundation Experience" at bounding box center [318, 84] width 131 height 9
drag, startPoint x: 355, startPoint y: 137, endPoint x: 241, endPoint y: 126, distance: 114.4
click at [241, 126] on div "Access to this folder is restricted to the 2023 certified Multipliers Facilitat…" at bounding box center [316, 119] width 152 height 128
drag, startPoint x: 409, startPoint y: 83, endPoint x: 531, endPoint y: 89, distance: 122.1
click at [531, 89] on div "Journey Management Looking For Go-Dos or Pod Content or customizing a Momenta j…" at bounding box center [486, 131] width 164 height 202
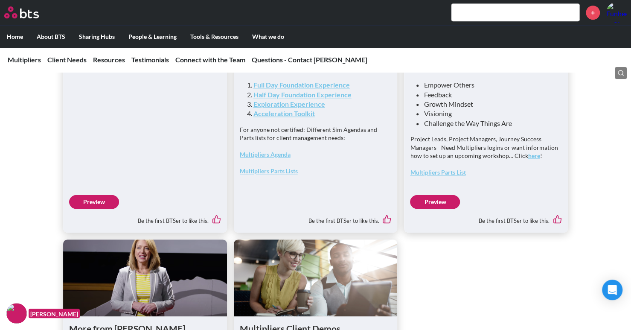
click at [470, 72] on p "Looking For Go-Dos or Pod Content or customizing a Momenta journey with Multipl…" at bounding box center [486, 63] width 152 height 17
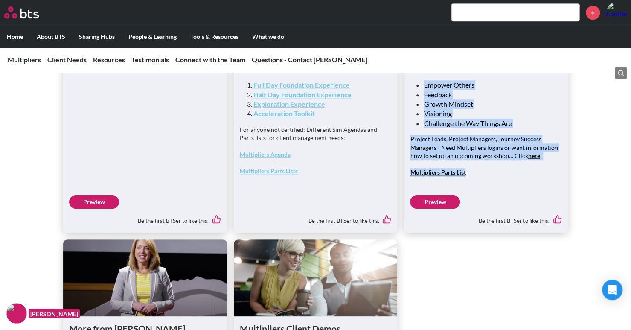
drag, startPoint x: 406, startPoint y: 80, endPoint x: 548, endPoint y: 203, distance: 188.3
click at [548, 203] on div "Journey Management Looking For Go-Dos or Pod Content or customizing a Momenta j…" at bounding box center [486, 131] width 164 height 202
click at [444, 72] on p "Looking For Go-Dos or Pod Content or customizing a Momenta journey with Multipl…" at bounding box center [486, 63] width 152 height 17
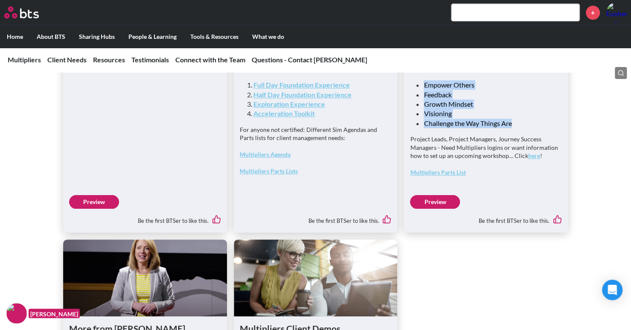
drag, startPoint x: 415, startPoint y: 103, endPoint x: 531, endPoint y: 167, distance: 131.9
click at [531, 167] on div "Looking For Go-Dos or Pod Content or customizing a Momenta journey with Multipl…" at bounding box center [486, 119] width 152 height 129
click at [548, 109] on li "Growth Mindset" at bounding box center [489, 103] width 131 height 9
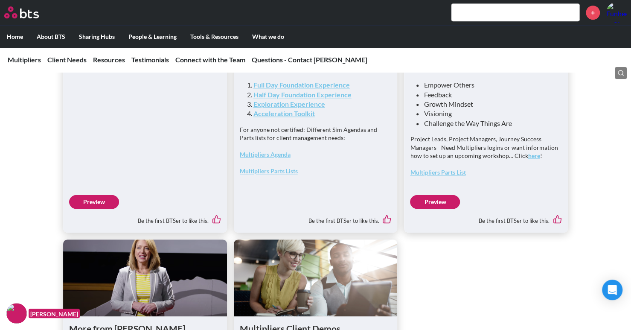
click at [489, 109] on li "Growth Mindset" at bounding box center [489, 103] width 131 height 9
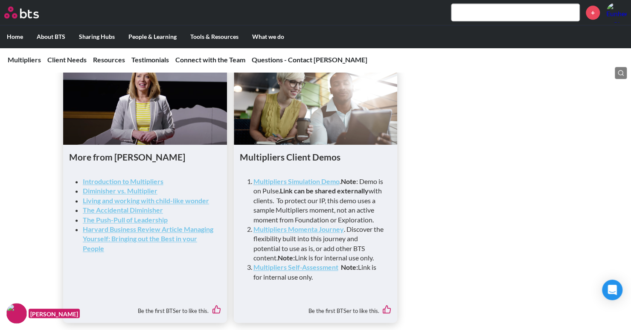
scroll to position [2505, 0]
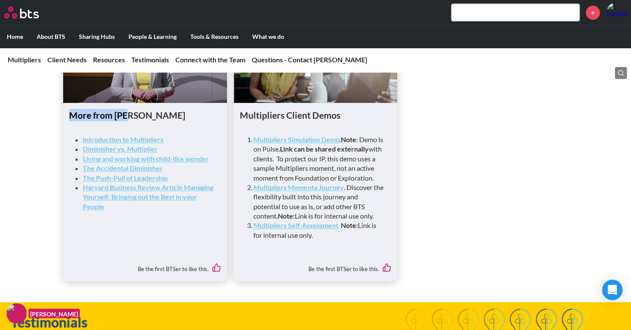
drag, startPoint x: 66, startPoint y: 158, endPoint x: 139, endPoint y: 161, distance: 73.0
click at [139, 161] on div "More from Liz Introduction to Multipliers Diminisher vs. Multiplier Living and …" at bounding box center [145, 192] width 164 height 178
click at [102, 121] on h1 "More from Liz" at bounding box center [145, 115] width 152 height 12
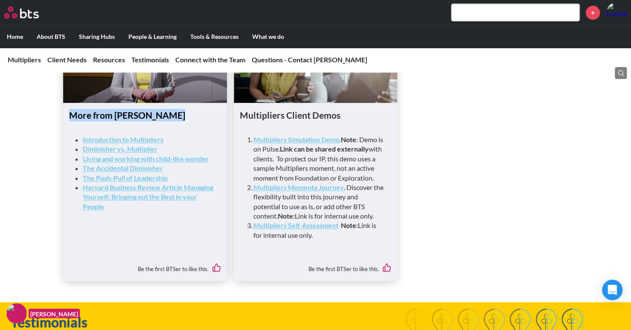
click at [86, 121] on h1 "More from Liz" at bounding box center [145, 115] width 152 height 12
click at [119, 121] on h1 "More from Liz" at bounding box center [145, 115] width 152 height 12
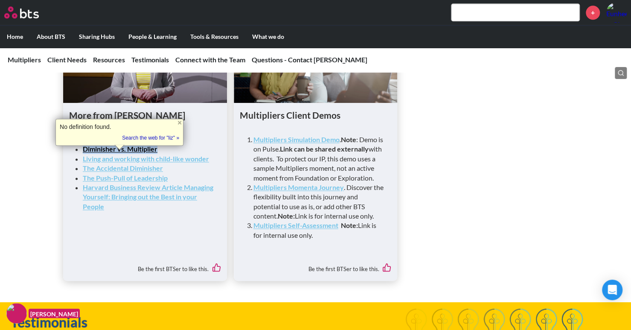
drag, startPoint x: 165, startPoint y: 190, endPoint x: 80, endPoint y: 189, distance: 84.5
click at [80, 189] on div "Introduction to Multipliers Diminisher vs. Multiplier Living and working with c…" at bounding box center [145, 173] width 152 height 90
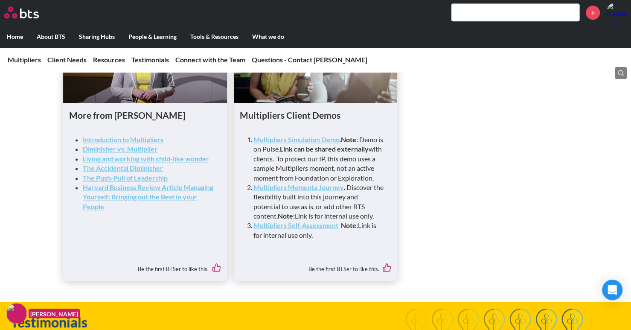
click at [258, 148] on div "Multipliers Client Demos Multipliers Simulation Demo . Note : Demo is on Pulse.…" at bounding box center [316, 192] width 164 height 178
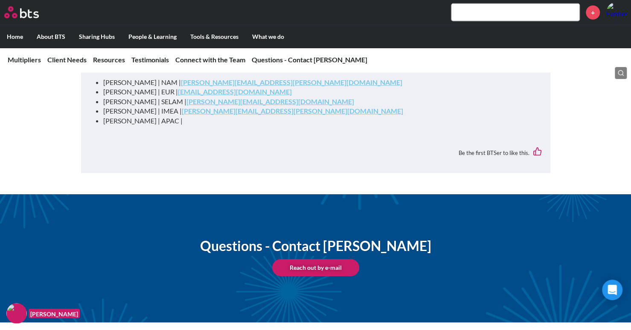
scroll to position [3358, 0]
drag, startPoint x: 348, startPoint y: 239, endPoint x: 514, endPoint y: 242, distance: 166.4
click at [514, 242] on div "Questions - Contact Lianne Yee Reach out by e-mail" at bounding box center [315, 258] width 631 height 128
click at [352, 246] on h1 "Questions - Contact Lianne Yee" at bounding box center [315, 245] width 231 height 19
drag, startPoint x: 344, startPoint y: 245, endPoint x: 408, endPoint y: 242, distance: 64.0
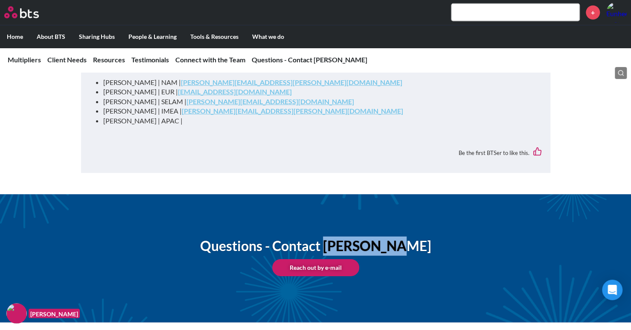
click at [408, 242] on h1 "Questions - Contact Lianne Yee" at bounding box center [315, 245] width 231 height 19
click at [357, 244] on h1 "Questions - Contact Lianne Yee" at bounding box center [315, 245] width 231 height 19
drag, startPoint x: 345, startPoint y: 244, endPoint x: 433, endPoint y: 240, distance: 88.0
click at [433, 240] on div "Questions - Contact Lianne Yee Reach out by e-mail" at bounding box center [315, 258] width 631 height 128
click at [345, 242] on h1 "Questions - Contact Lianne Yee" at bounding box center [315, 245] width 231 height 19
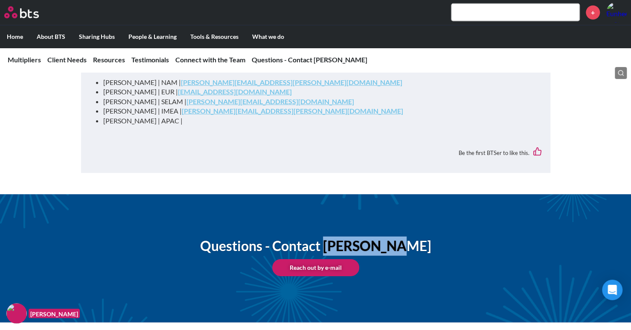
drag, startPoint x: 345, startPoint y: 244, endPoint x: 421, endPoint y: 239, distance: 76.1
click at [421, 239] on div "Questions - Contact Lianne Yee Reach out by e-mail" at bounding box center [315, 258] width 631 height 128
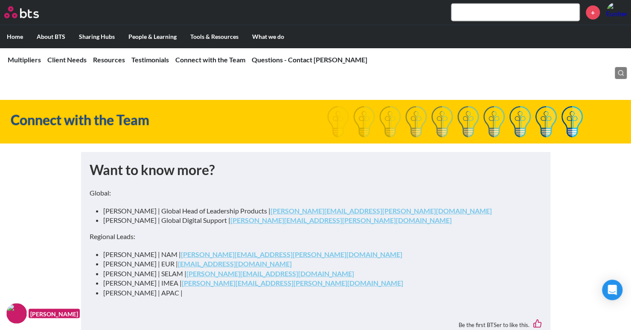
scroll to position [3188, 0]
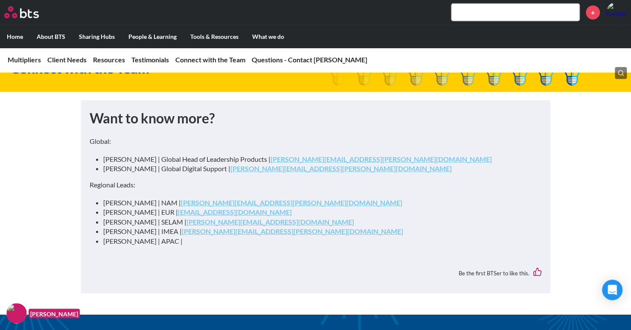
click at [15, 314] on img at bounding box center [16, 313] width 20 height 20
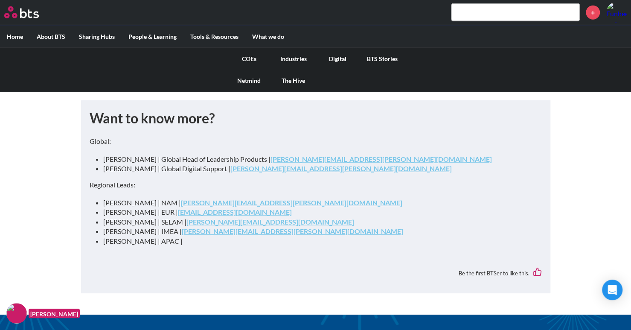
click at [256, 59] on link "COEs" at bounding box center [249, 59] width 44 height 22
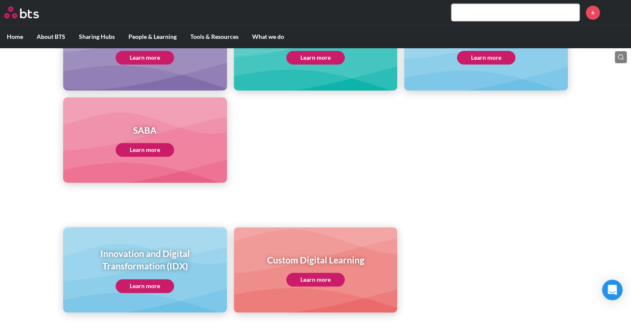
scroll to position [453, 0]
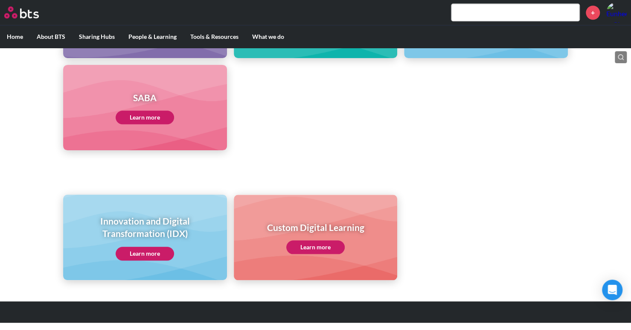
click at [146, 252] on link "Learn more" at bounding box center [145, 254] width 58 height 14
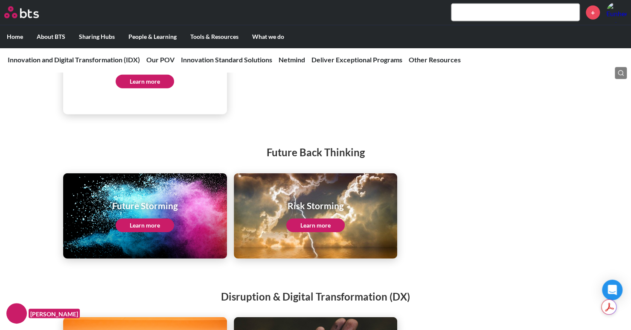
scroll to position [1194, 0]
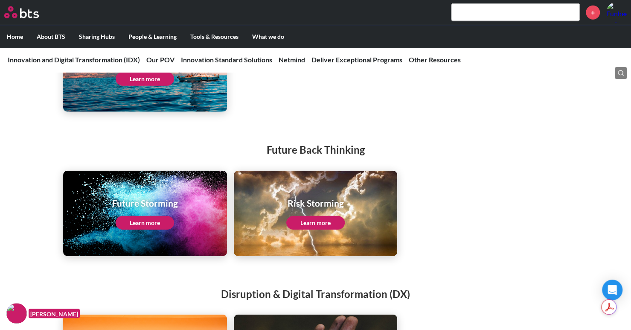
click at [149, 222] on link "Learn more" at bounding box center [145, 223] width 58 height 14
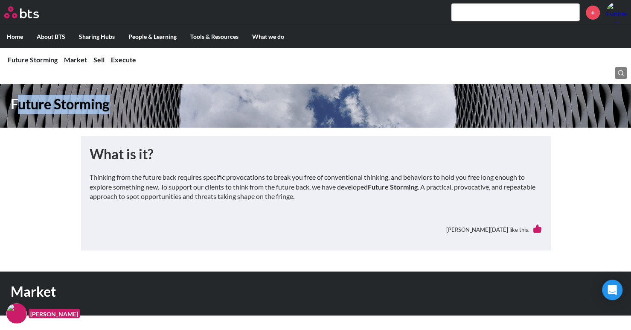
drag, startPoint x: 15, startPoint y: 99, endPoint x: 126, endPoint y: 103, distance: 110.5
click at [126, 103] on h1 "Future Storming" at bounding box center [224, 104] width 426 height 19
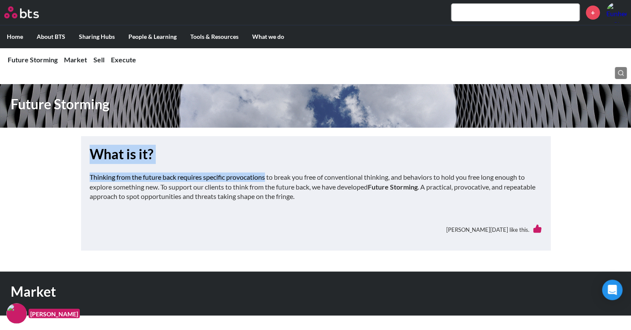
drag, startPoint x: 91, startPoint y: 154, endPoint x: 268, endPoint y: 176, distance: 178.4
click at [268, 176] on div "What is it? Thinking from the future back requires specific provocations to bre…" at bounding box center [316, 193] width 452 height 97
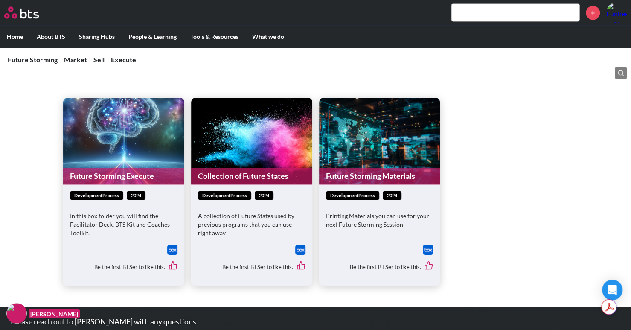
scroll to position [866, 0]
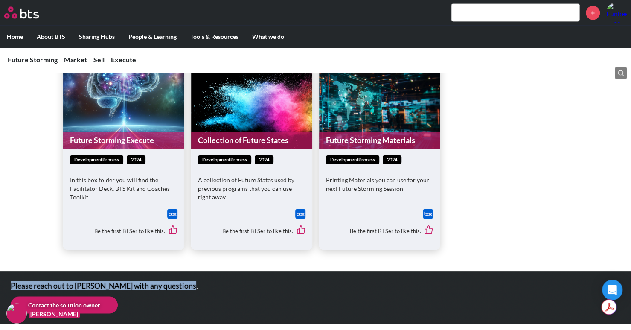
drag, startPoint x: 13, startPoint y: 282, endPoint x: 228, endPoint y: 285, distance: 215.0
click at [228, 285] on div "Please reach out to Jaehyun Park with any questions. Contact the solution owner" at bounding box center [224, 297] width 448 height 53
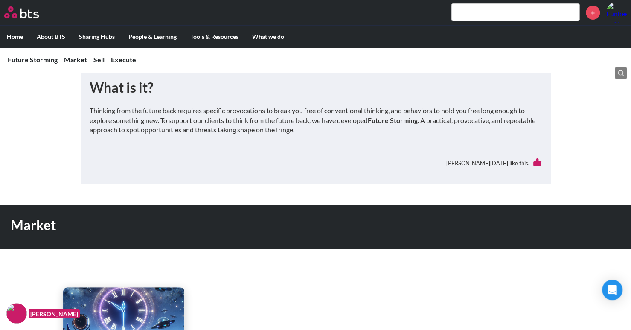
scroll to position [0, 0]
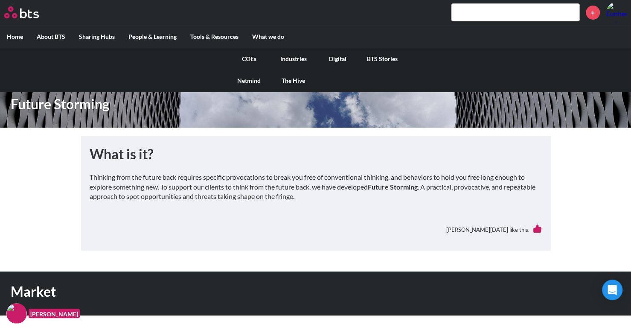
click at [241, 53] on link "COEs" at bounding box center [249, 59] width 44 height 22
